Goal: Communication & Community: Answer question/provide support

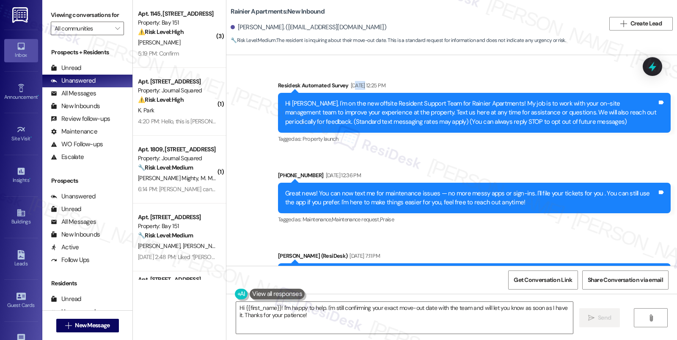
drag, startPoint x: 357, startPoint y: 81, endPoint x: 349, endPoint y: 82, distance: 8.5
click at [349, 82] on div "[DATE] 12:25 PM" at bounding box center [367, 85] width 37 height 9
click at [346, 94] on div "Hi [PERSON_NAME], I'm on the new offsite Resident Support Team for Rainier Apar…" at bounding box center [474, 113] width 393 height 40
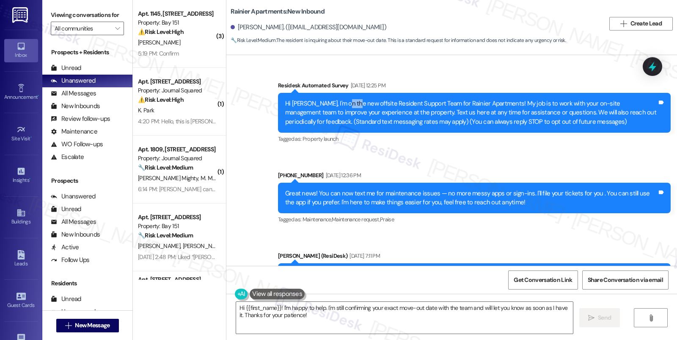
click at [346, 94] on div "Hi [PERSON_NAME], I'm on the new offsite Resident Support Team for Rainier Apar…" at bounding box center [474, 113] width 393 height 40
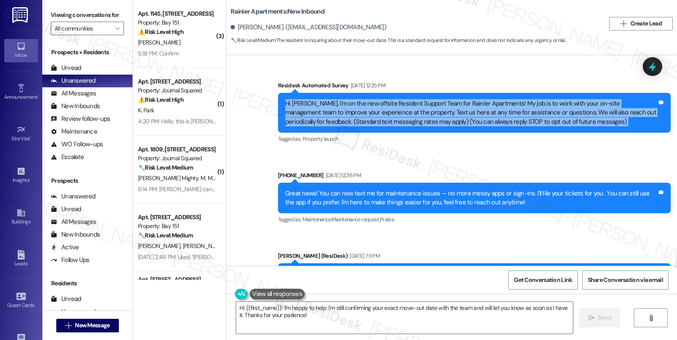
click at [346, 94] on div "Hi [PERSON_NAME], I'm on the new offsite Resident Support Team for Rainier Apar…" at bounding box center [474, 113] width 393 height 40
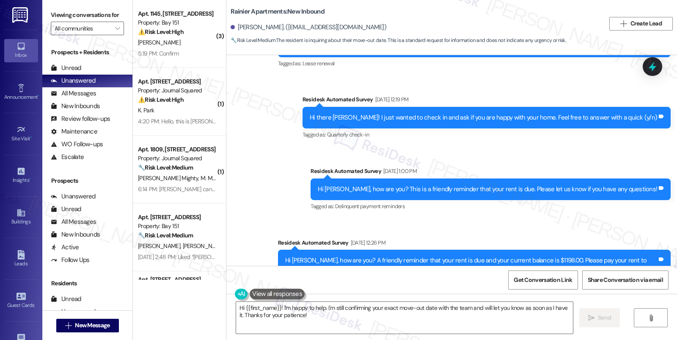
scroll to position [282, 0]
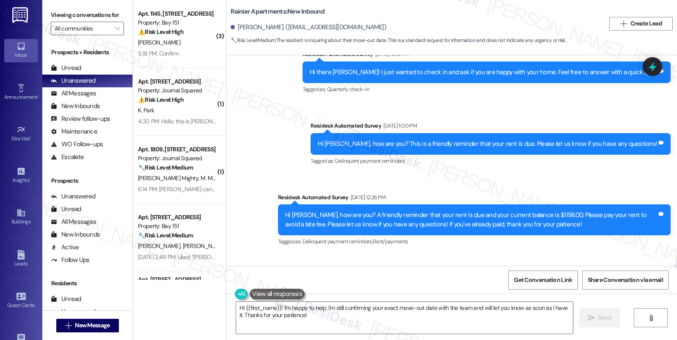
click at [409, 58] on div "[DATE] 12:19 PM" at bounding box center [391, 54] width 36 height 9
click at [409, 58] on div "Dec 19, 2024 at 12:19 PM" at bounding box center [391, 54] width 36 height 9
click at [458, 83] on div "Hi there Cameron! I just wanted to check in and ask if you are happy with your …" at bounding box center [487, 72] width 368 height 22
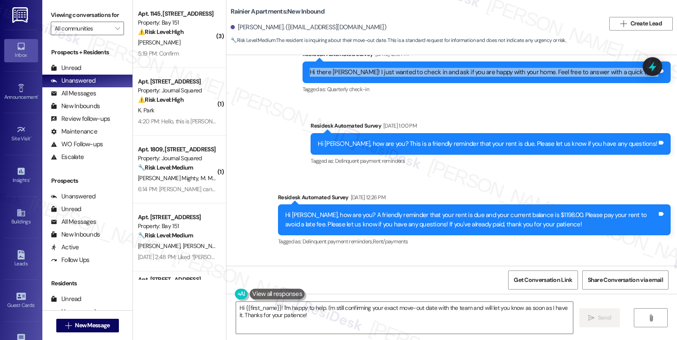
click at [458, 83] on div "Hi there Cameron! I just wanted to check in and ask if you are happy with your …" at bounding box center [487, 72] width 368 height 22
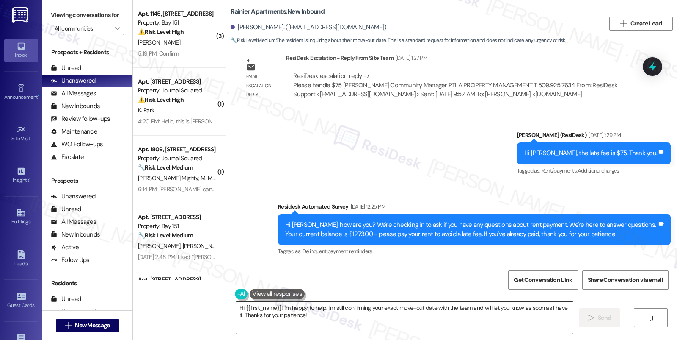
scroll to position [1693, 0]
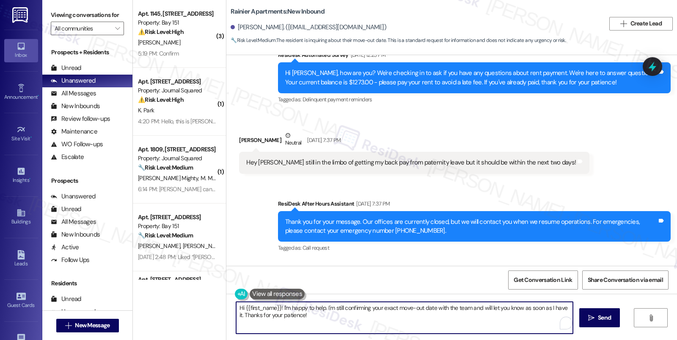
drag, startPoint x: 311, startPoint y: 315, endPoint x: 313, endPoint y: 307, distance: 8.0
click at [313, 307] on textarea "Hi {{first_name}}! I'm happy to help. I'm still confirming your exact move-out …" at bounding box center [404, 317] width 337 height 32
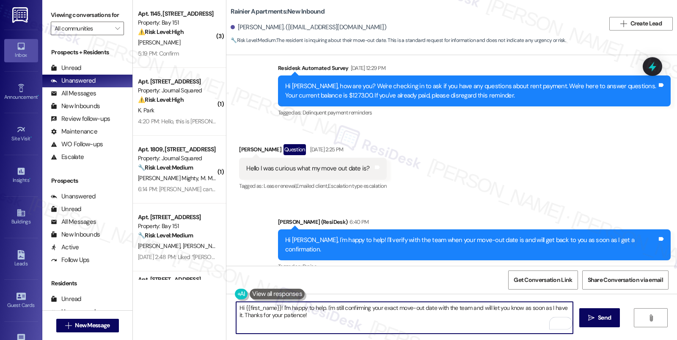
scroll to position [2695, 0]
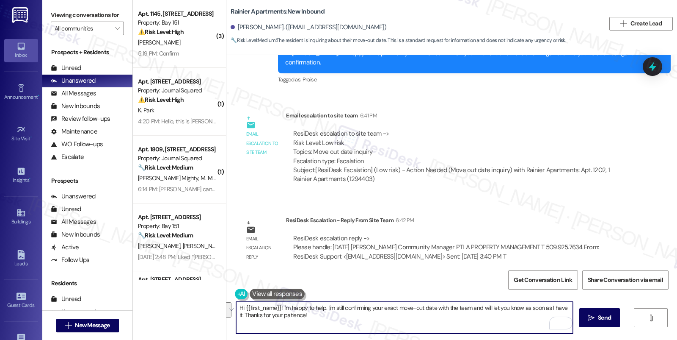
click at [323, 303] on textarea "Hi {{first_name}}! I'm happy to help. I'm still confirming your exact move-out …" at bounding box center [404, 317] width 337 height 32
drag, startPoint x: 309, startPoint y: 321, endPoint x: 281, endPoint y: 308, distance: 30.7
click at [281, 308] on textarea "Hi {{first_name}}! I'm happy to help. I'm still confirming your exact move-out …" at bounding box center [404, 317] width 337 height 32
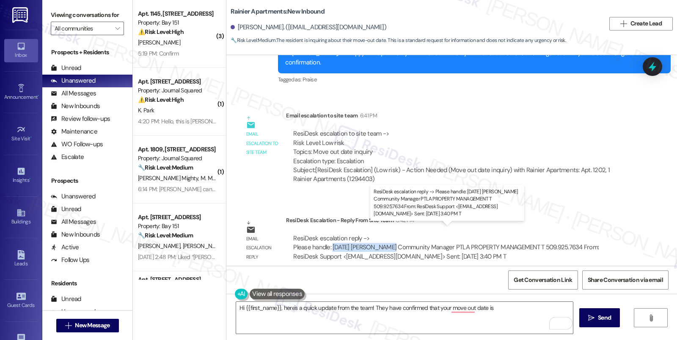
drag, startPoint x: 326, startPoint y: 239, endPoint x: 378, endPoint y: 235, distance: 53.1
click at [383, 235] on div "ResiDesk escalation reply -> Please handle: September 19th,2025 Lauren Coons ​C…" at bounding box center [446, 247] width 306 height 27
copy div "September 19th,2025"
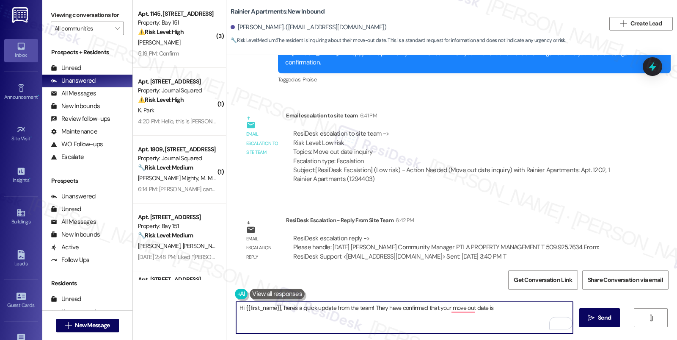
click at [498, 304] on textarea "Hi {{first_name}}, here's a quick update from the team! They have confirmed tha…" at bounding box center [404, 317] width 337 height 32
paste textarea "September 19th,2025"
click at [551, 307] on textarea "Hi {{first_name}}, here's a quick update from the team! They have confirmed tha…" at bounding box center [404, 317] width 337 height 32
type textarea "Hi {{first_name}}, here's a quick update from the team! They have confirmed tha…"
click at [458, 314] on textarea "Hi {{first_name}}, here's a quick update from the team! They have confirmed tha…" at bounding box center [404, 317] width 337 height 32
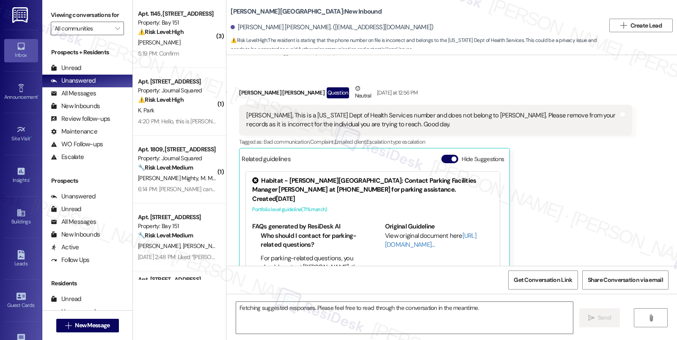
scroll to position [210, 0]
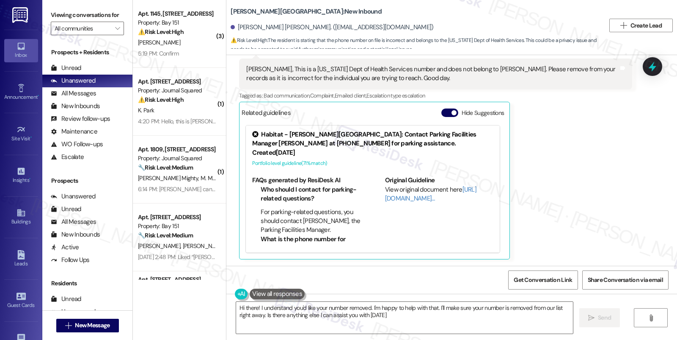
type textarea "Hi there! I understand you'd like your number removed. I'm happy to help with t…"
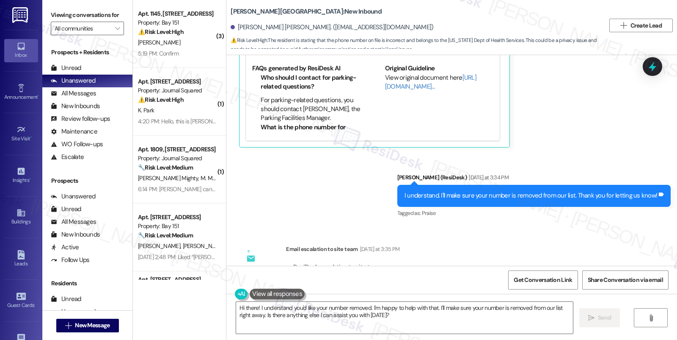
scroll to position [386, 0]
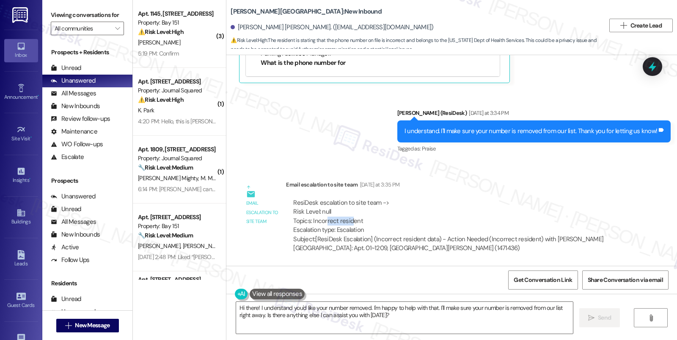
drag, startPoint x: 321, startPoint y: 222, endPoint x: 346, endPoint y: 222, distance: 24.6
click at [346, 222] on div "ResiDesk escalation to site team -> Risk Level: null Topics: Incorrect resident…" at bounding box center [458, 216] width 331 height 36
click at [421, 139] on div "I understand. I'll make sure your number is removed from our list. Thank you fo…" at bounding box center [534, 131] width 273 height 22
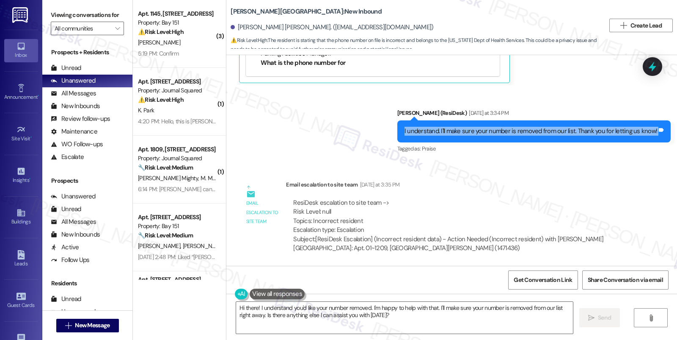
click at [421, 139] on div "I understand. I'll make sure your number is removed from our list. Thank you fo…" at bounding box center [534, 131] width 273 height 22
